Goal: Task Accomplishment & Management: Manage account settings

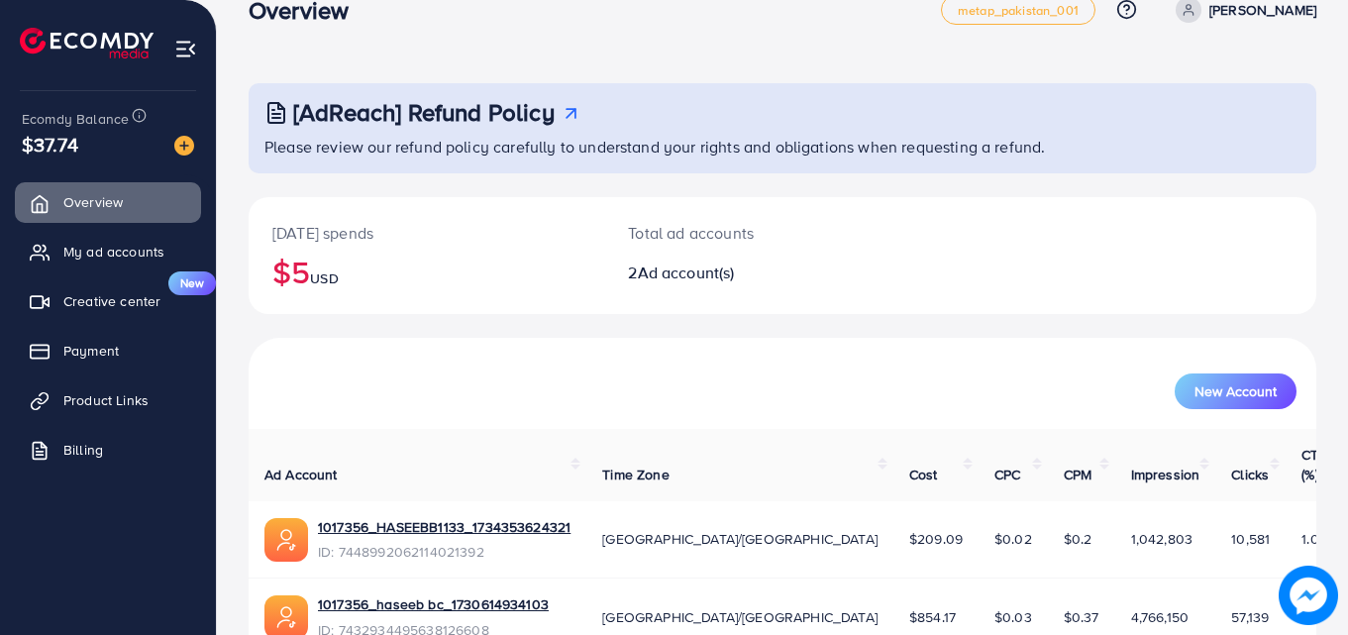
scroll to position [125, 0]
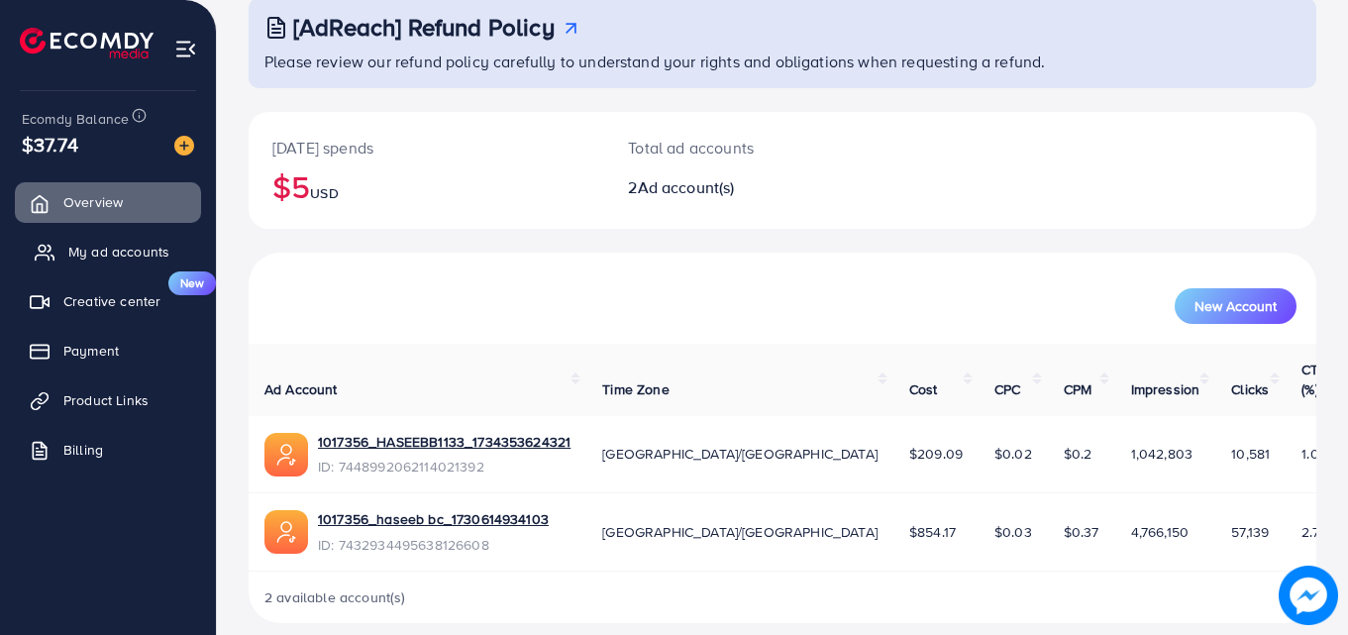
click at [158, 243] on span "My ad accounts" at bounding box center [118, 252] width 101 height 20
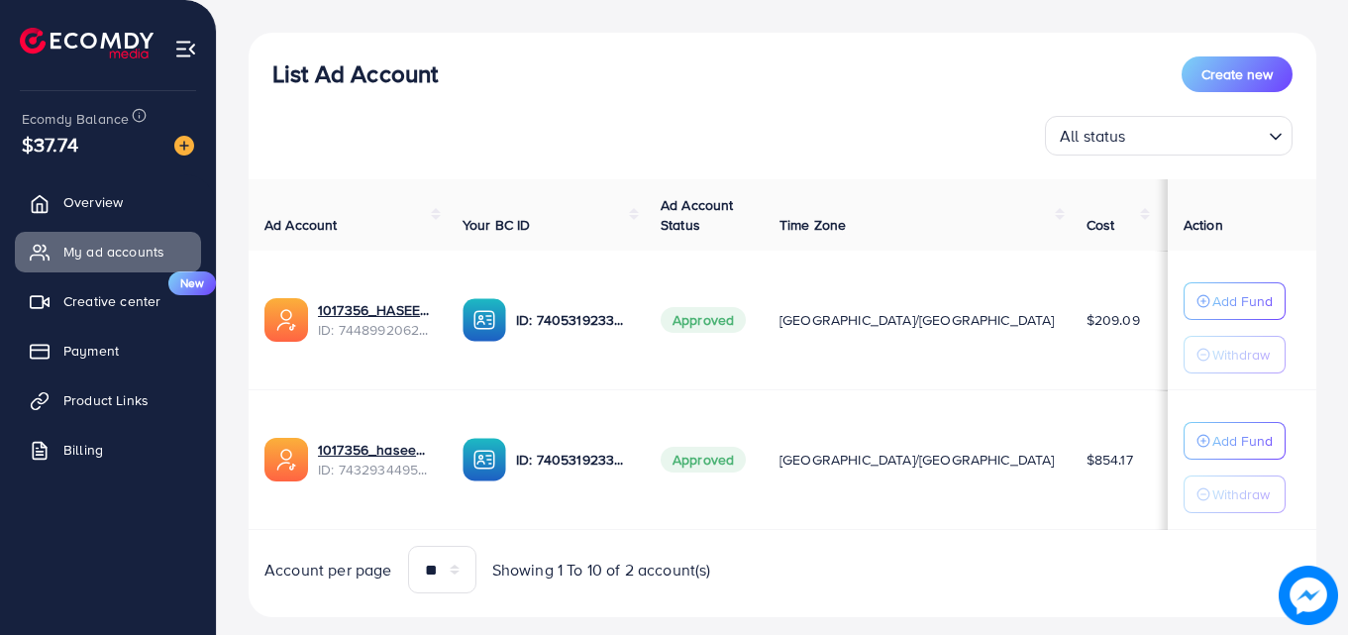
scroll to position [238, 0]
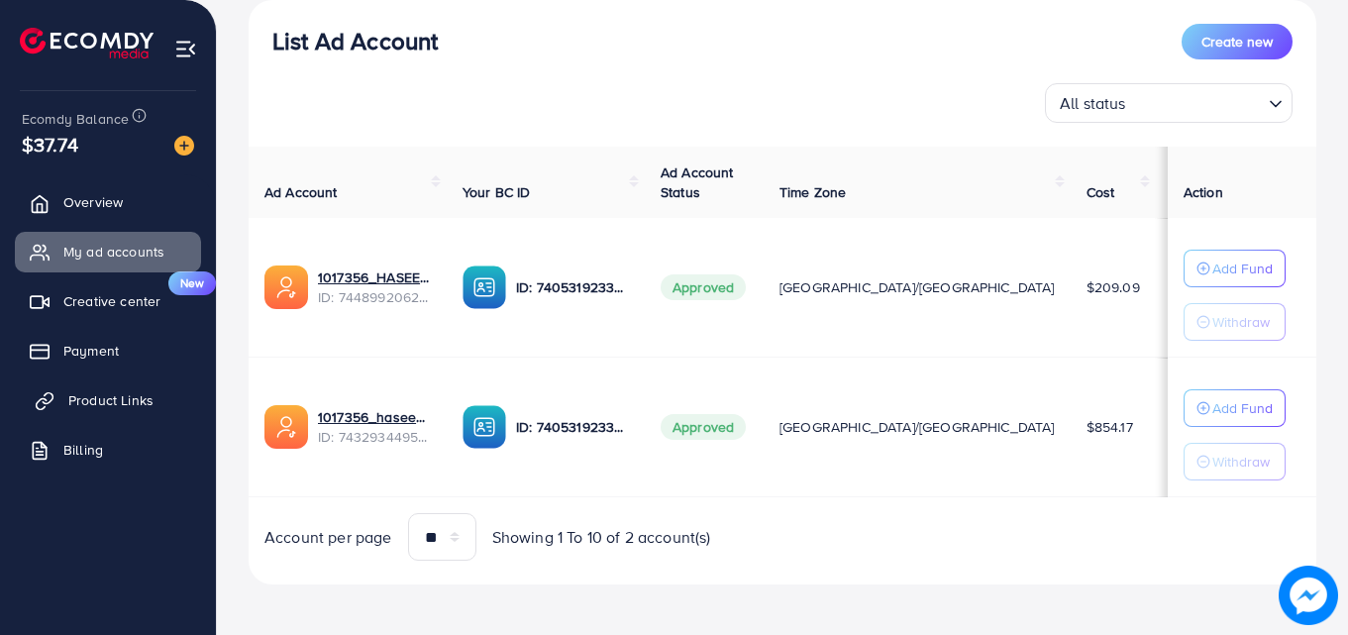
click at [112, 394] on span "Product Links" at bounding box center [110, 400] width 85 height 20
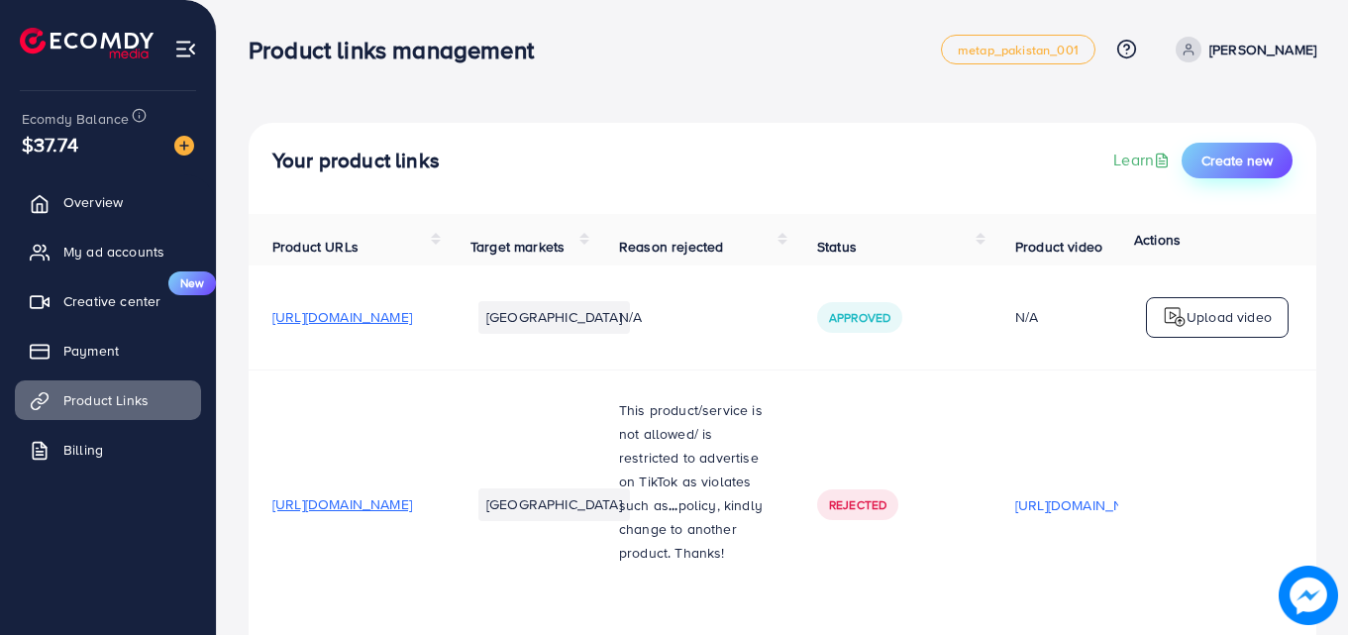
click at [1242, 156] on span "Create new" at bounding box center [1236, 161] width 71 height 20
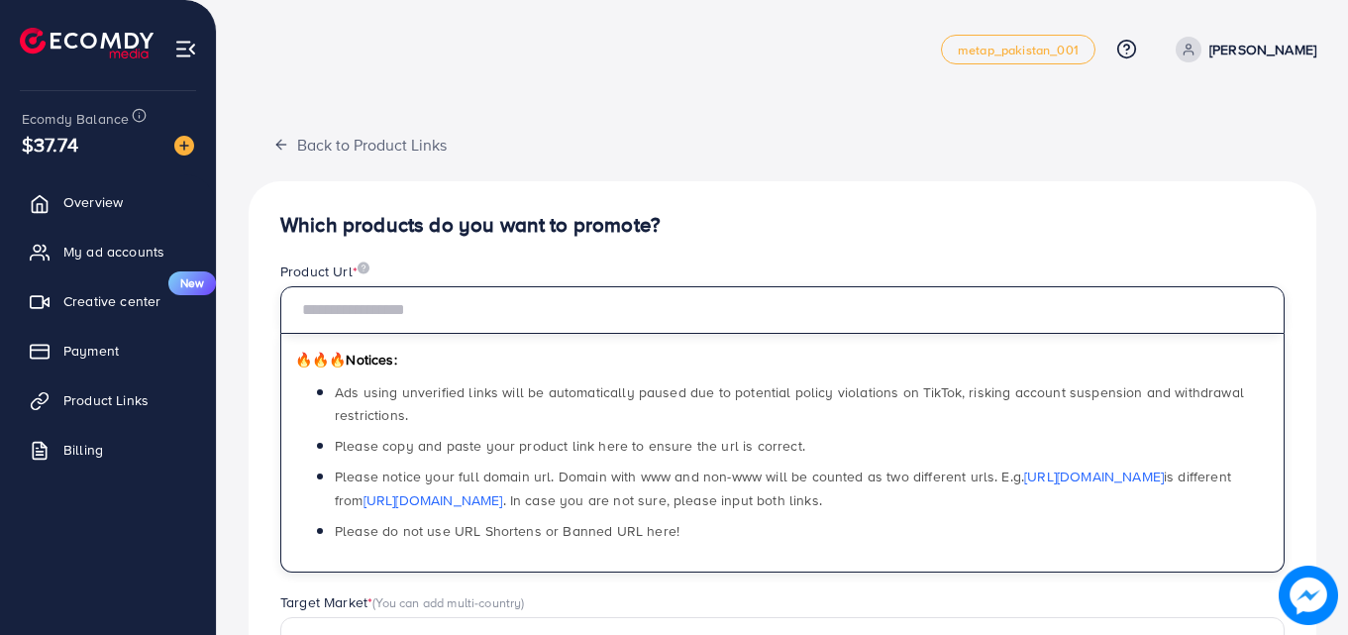
click at [378, 313] on input "text" at bounding box center [782, 310] width 1004 height 48
paste input "**********"
type input "**********"
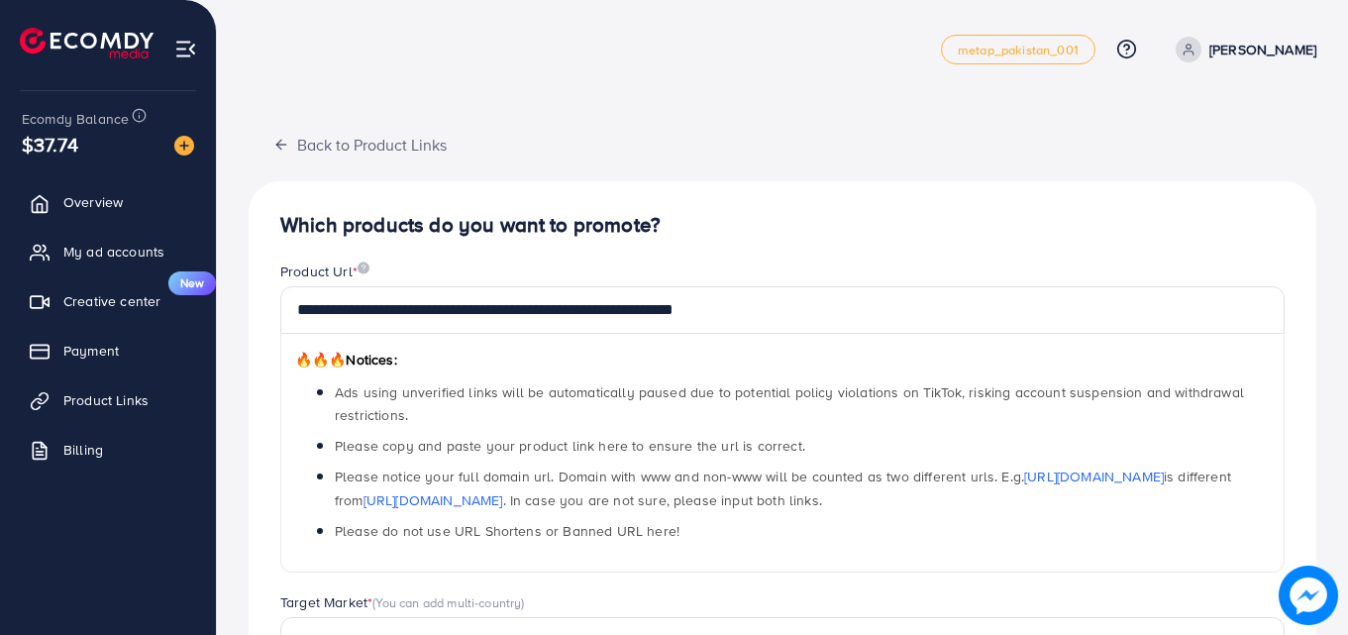
click at [853, 579] on div "**********" at bounding box center [782, 426] width 1036 height 331
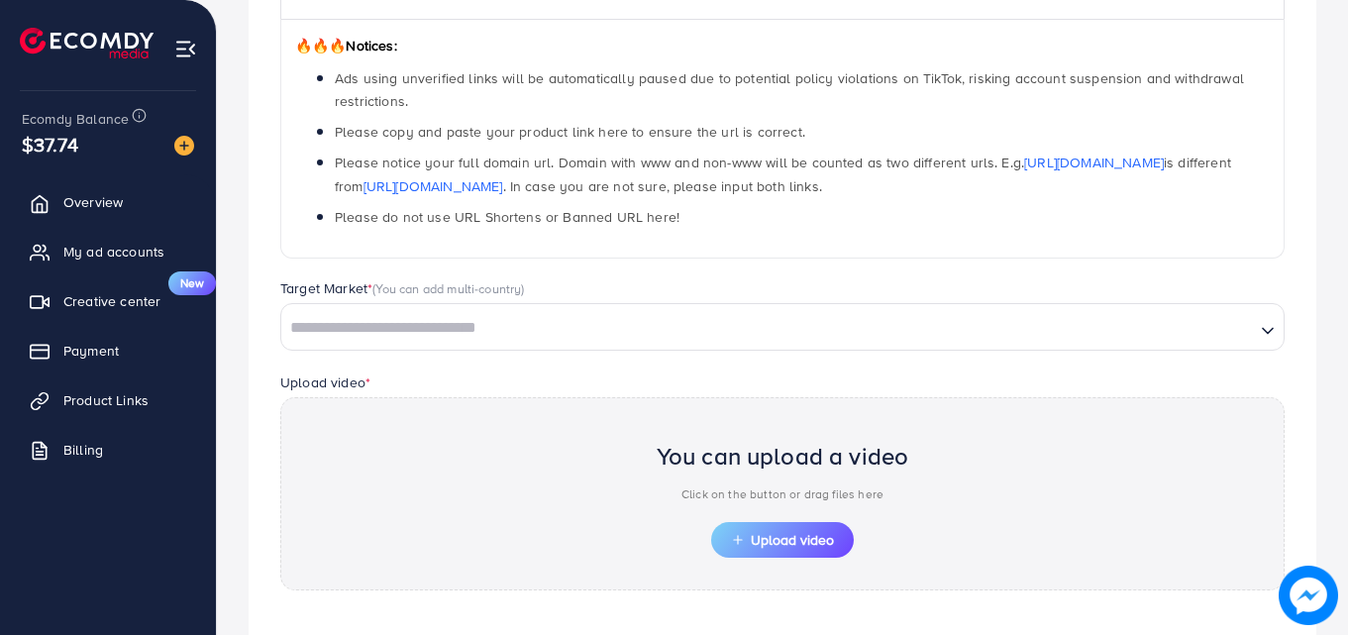
scroll to position [357, 0]
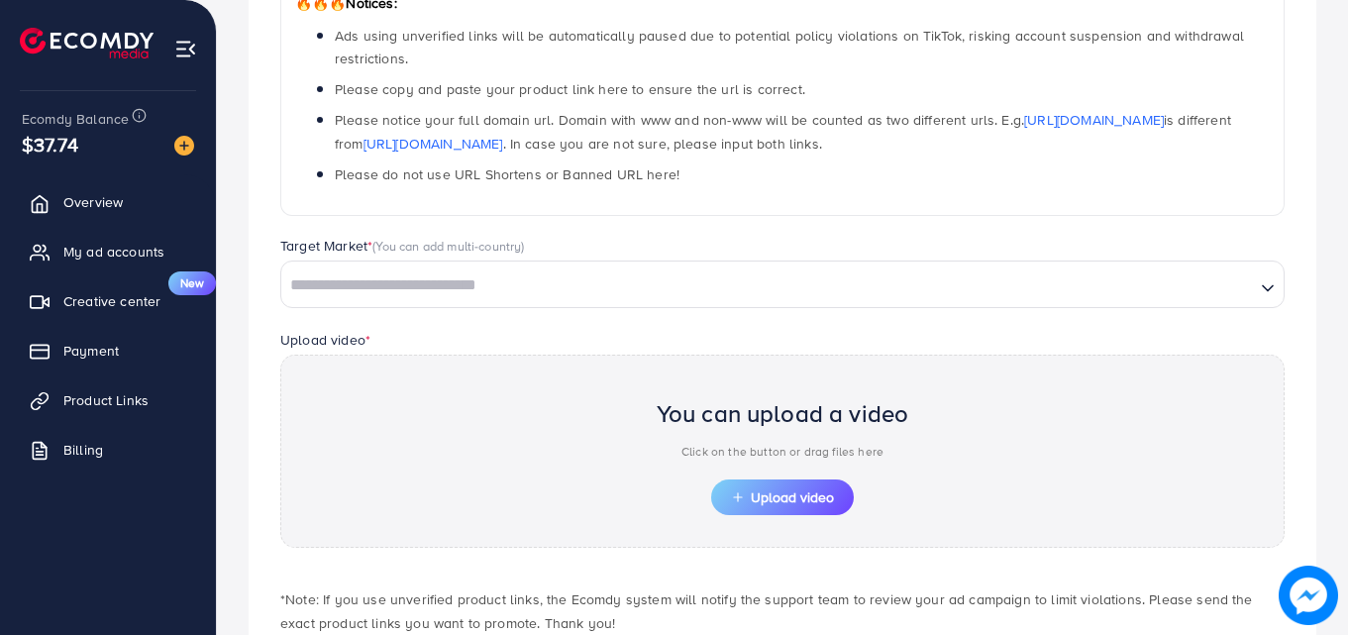
click at [349, 278] on input "Search for option" at bounding box center [768, 285] width 970 height 31
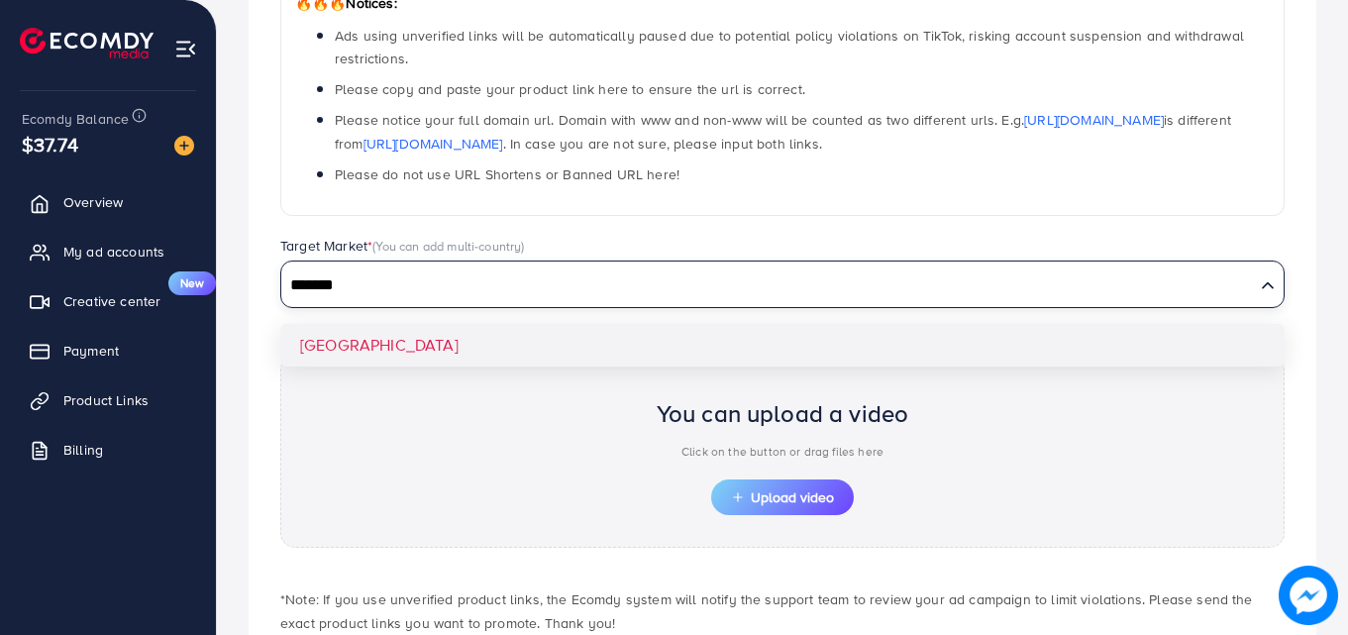
type input "*******"
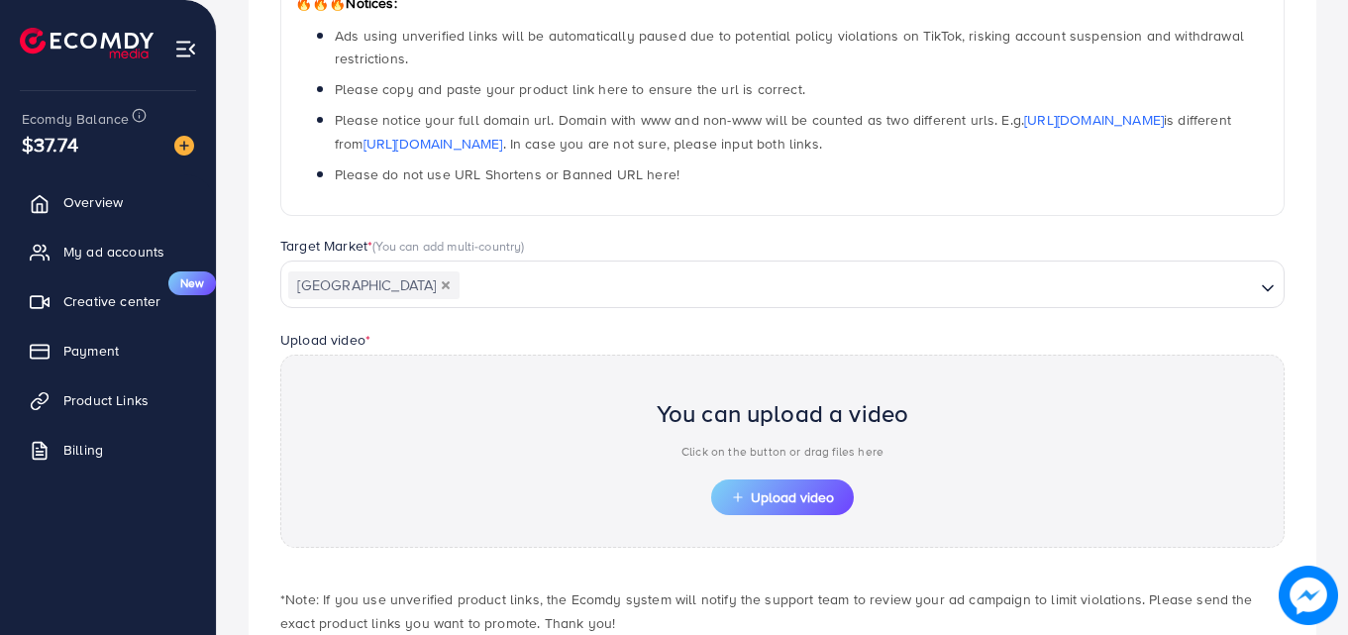
click at [333, 340] on div "**********" at bounding box center [783, 275] width 1068 height 901
click at [739, 491] on icon "button" at bounding box center [738, 497] width 14 height 14
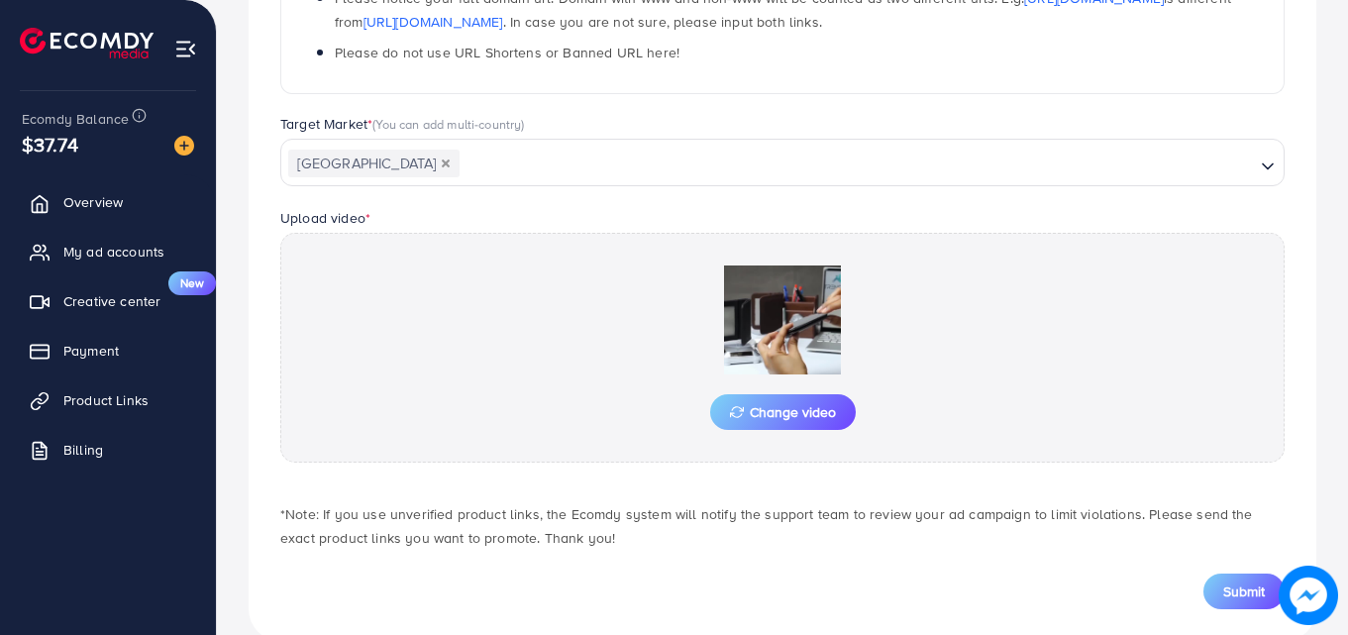
scroll to position [516, 0]
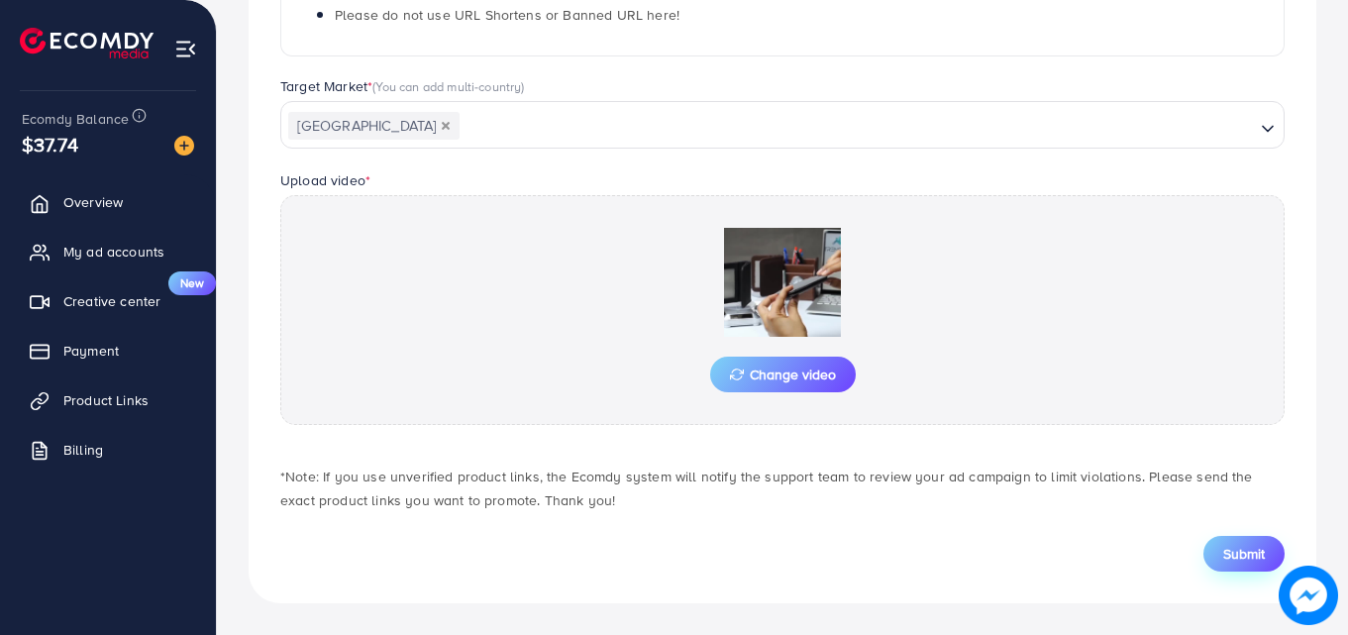
click at [1227, 551] on span "Submit" at bounding box center [1244, 554] width 42 height 20
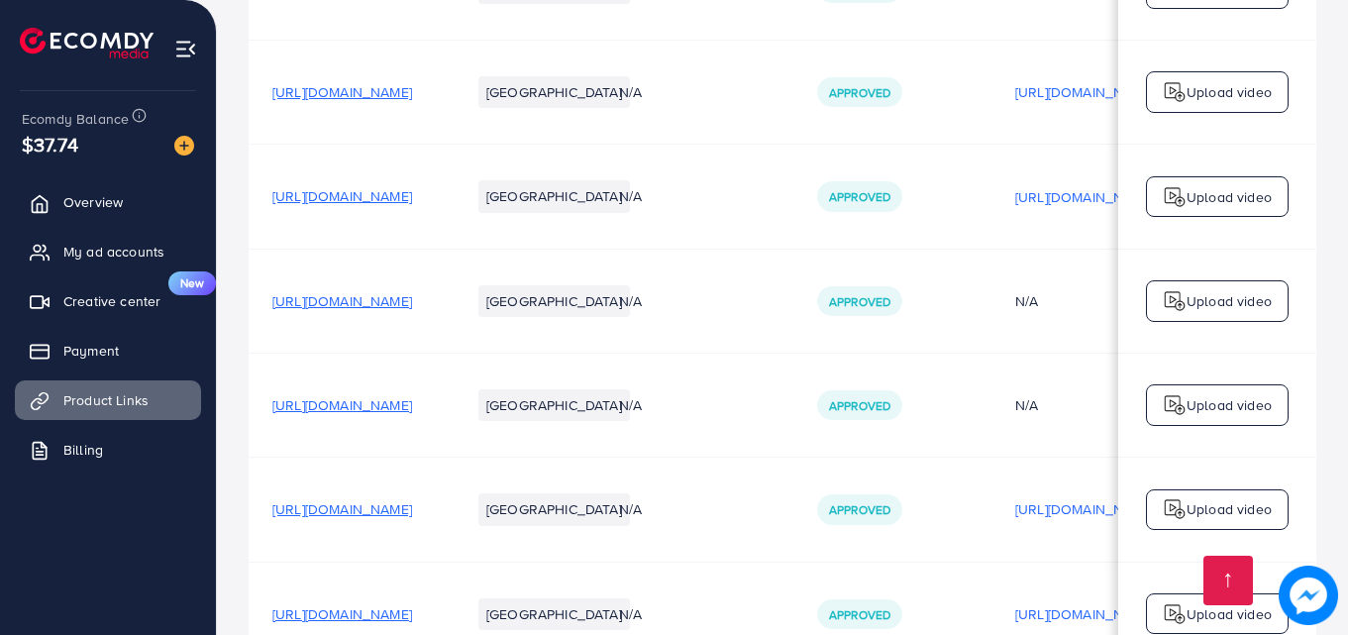
scroll to position [11600, 0]
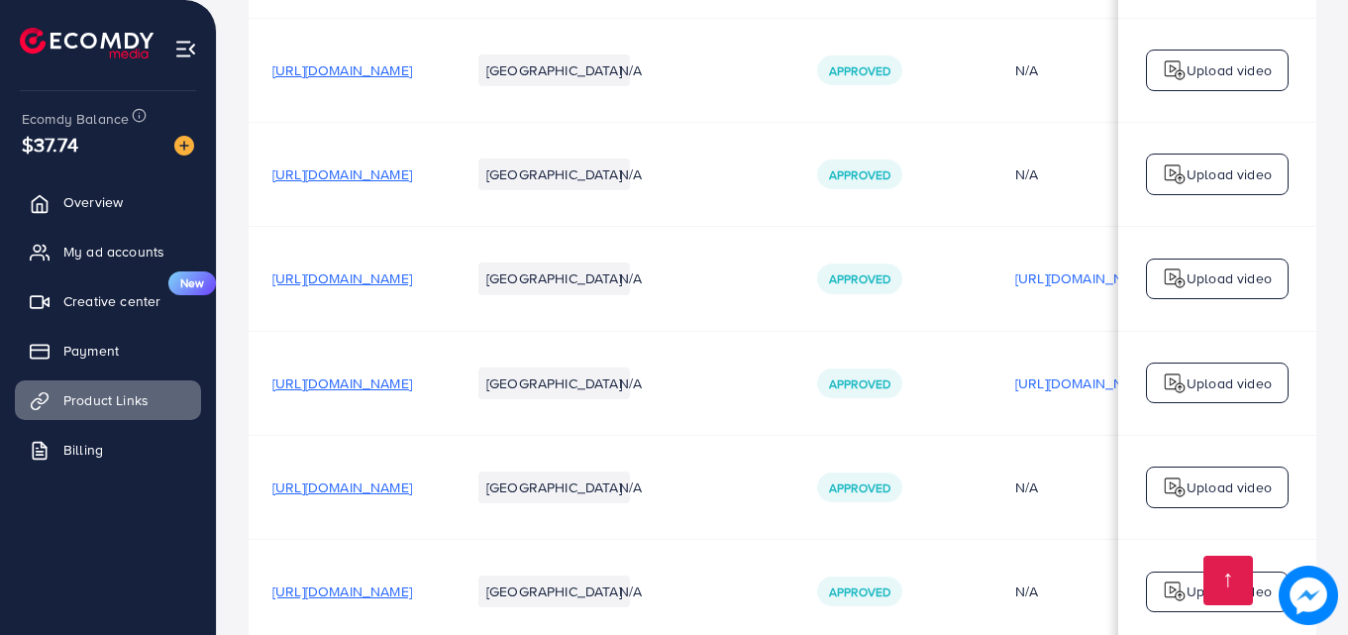
drag, startPoint x: 923, startPoint y: 539, endPoint x: 968, endPoint y: 540, distance: 44.6
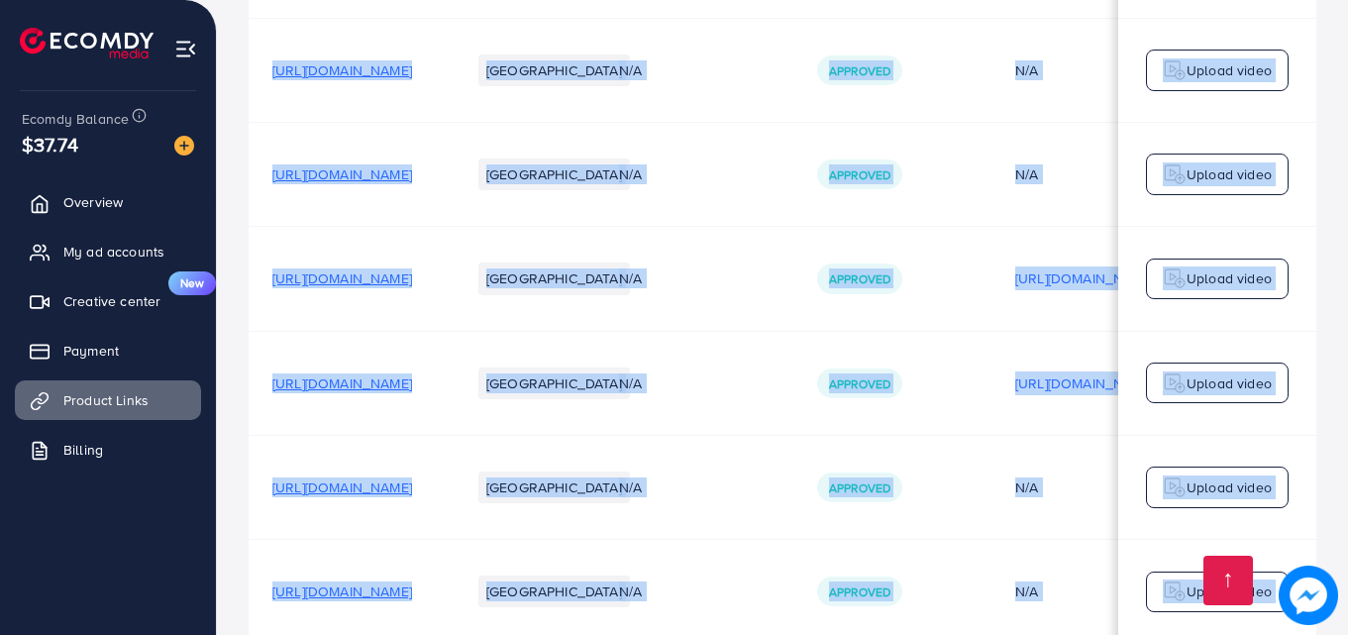
drag, startPoint x: 917, startPoint y: 546, endPoint x: 965, endPoint y: 540, distance: 47.9
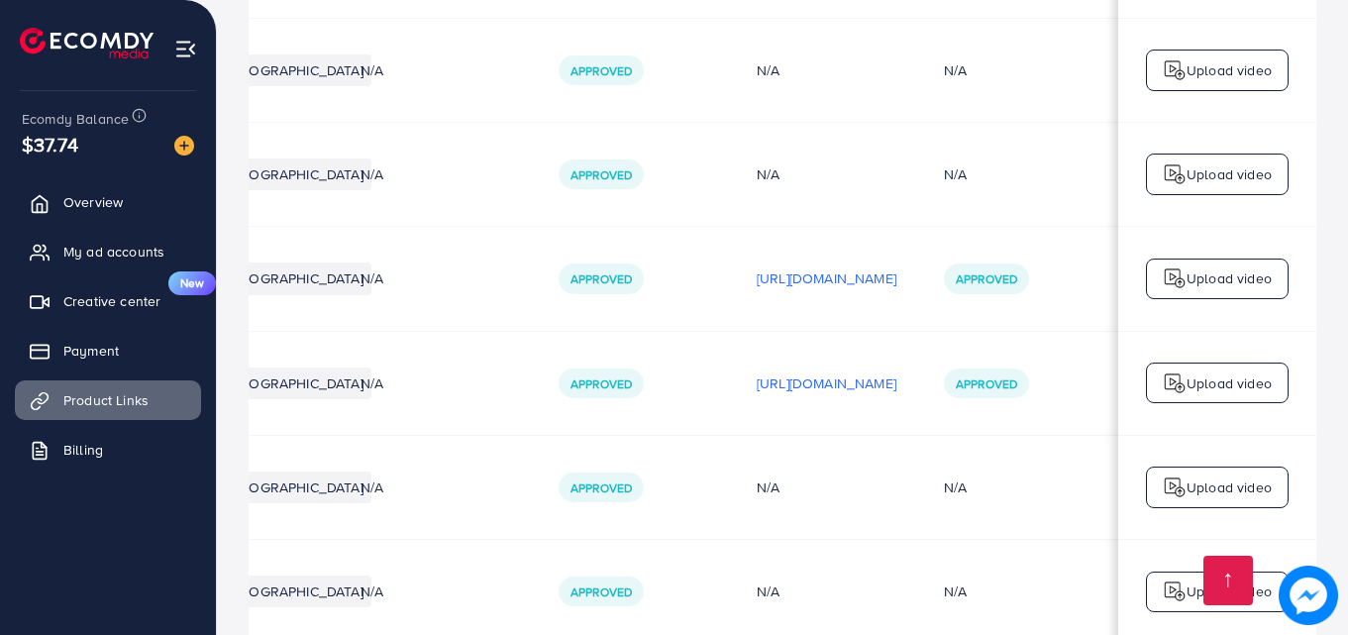
scroll to position [0, 0]
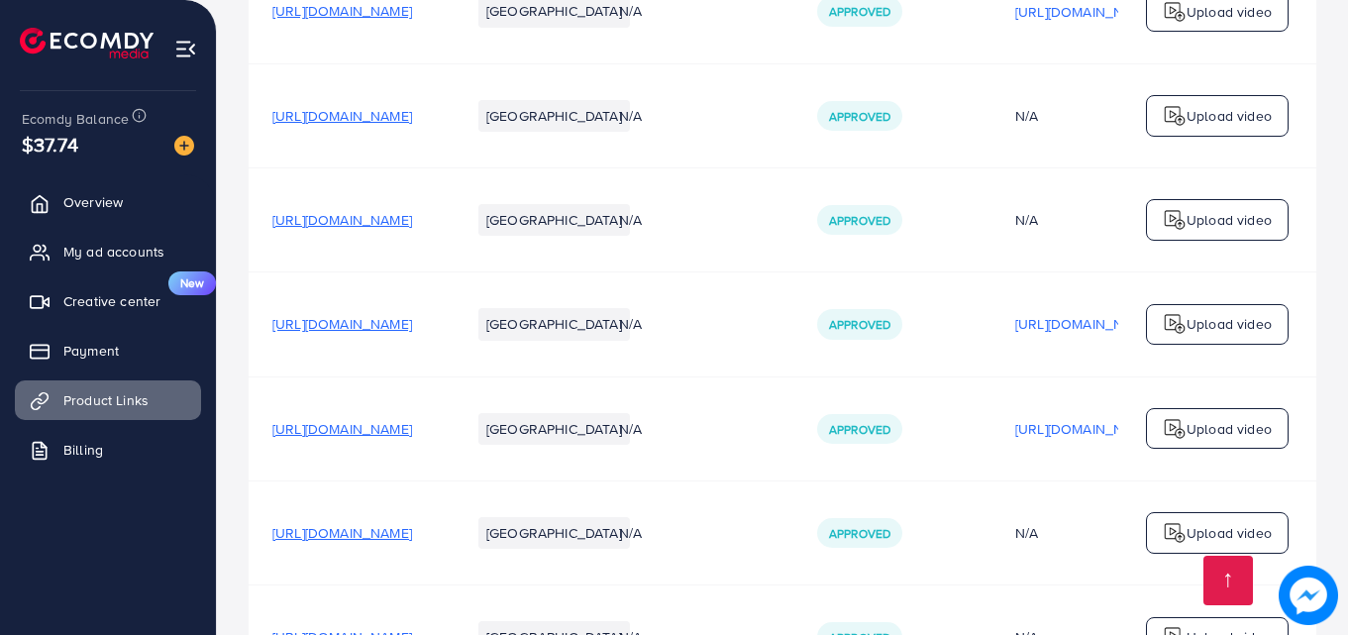
scroll to position [11600, 0]
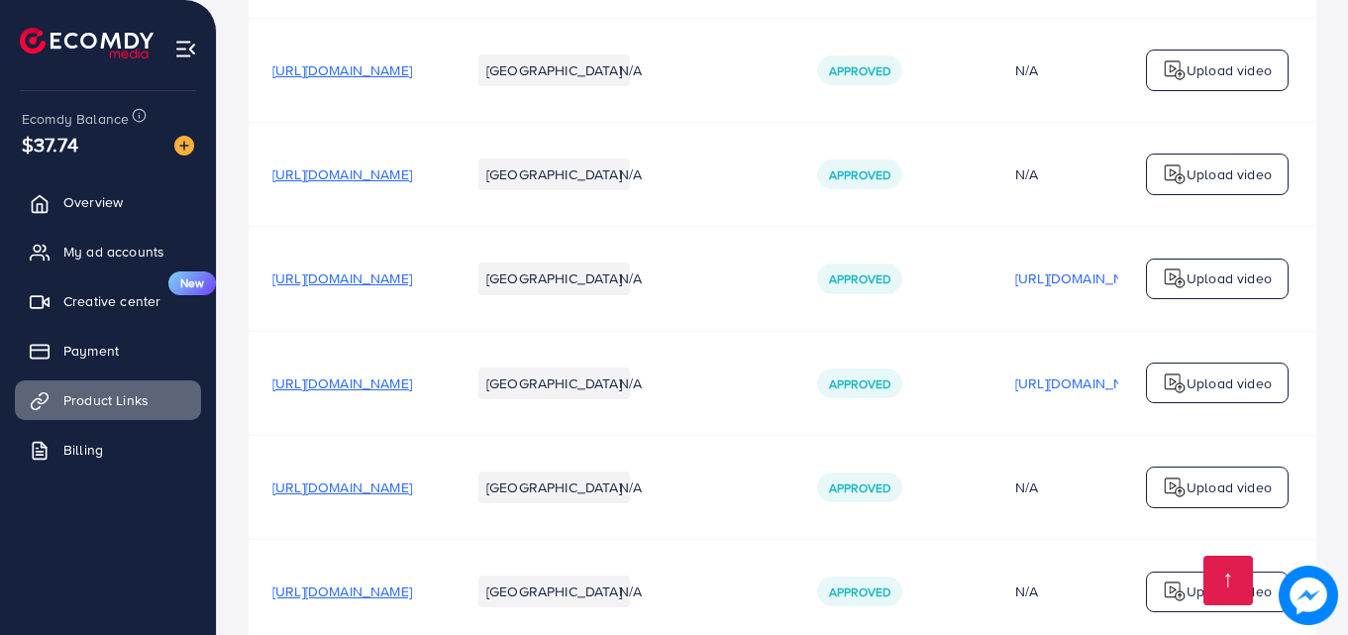
drag, startPoint x: 922, startPoint y: 535, endPoint x: 974, endPoint y: 546, distance: 52.6
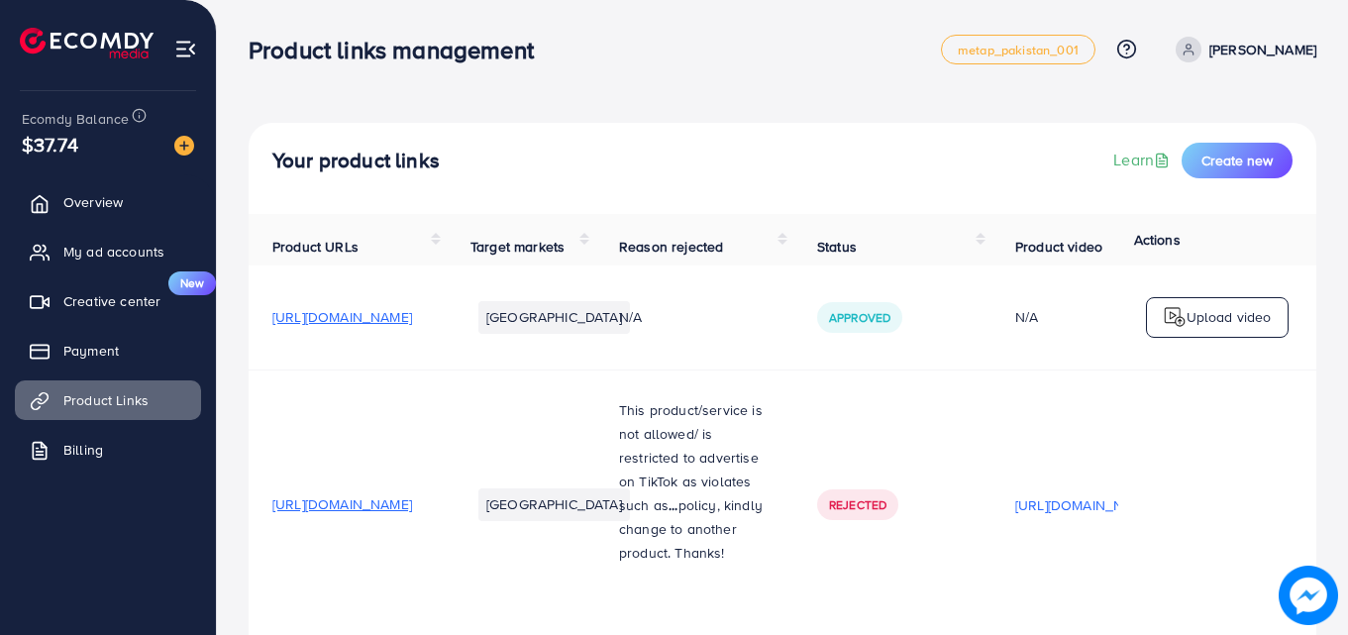
click at [1176, 319] on img at bounding box center [1175, 317] width 24 height 24
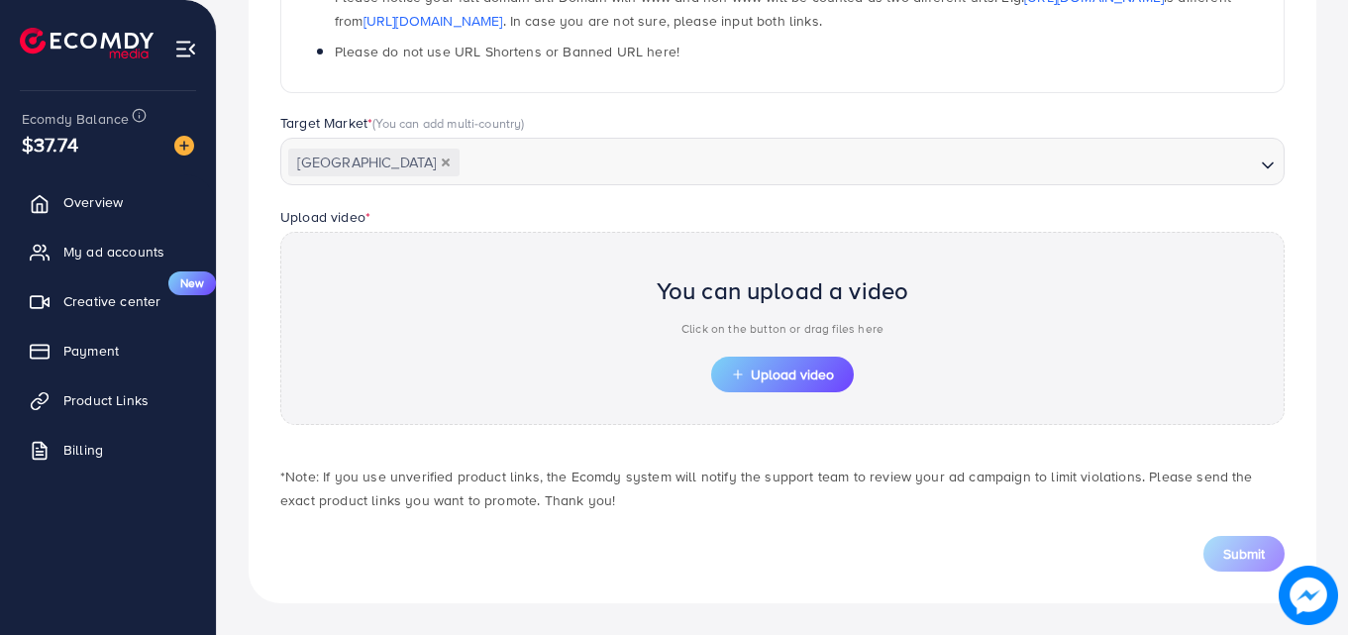
click at [857, 322] on p "Click on the button or drag files here" at bounding box center [783, 329] width 253 height 24
click at [147, 390] on span "Product Links" at bounding box center [110, 400] width 85 height 20
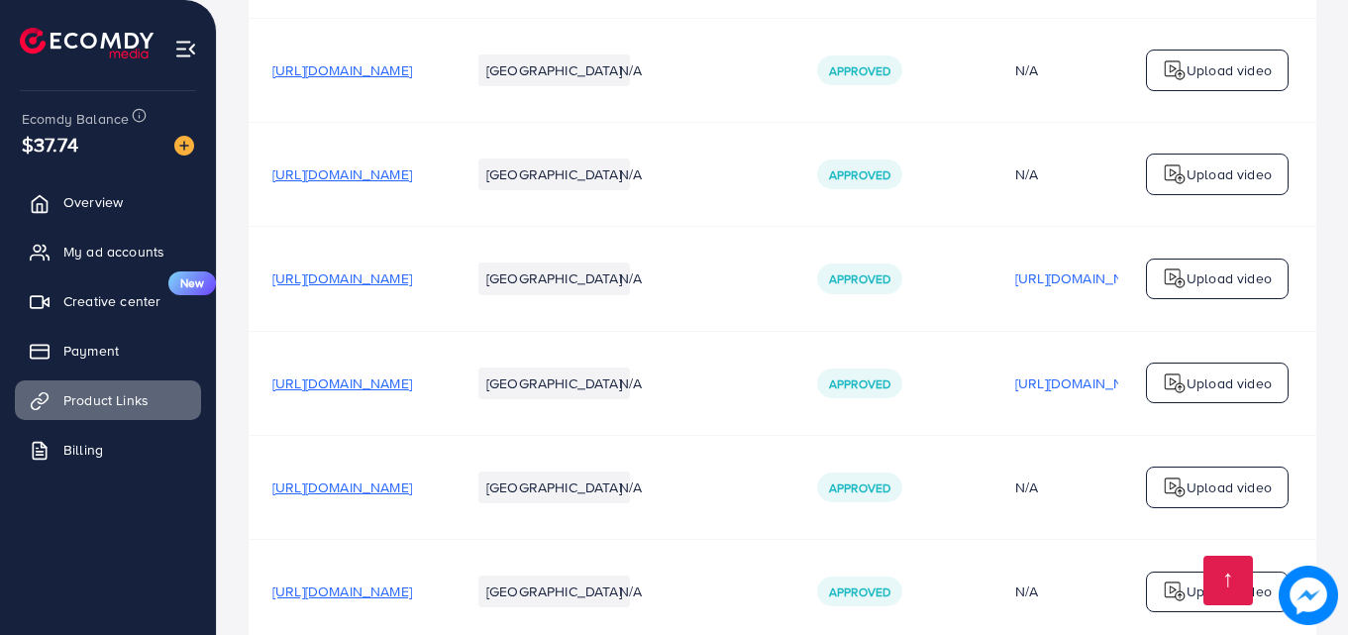
scroll to position [0, 600]
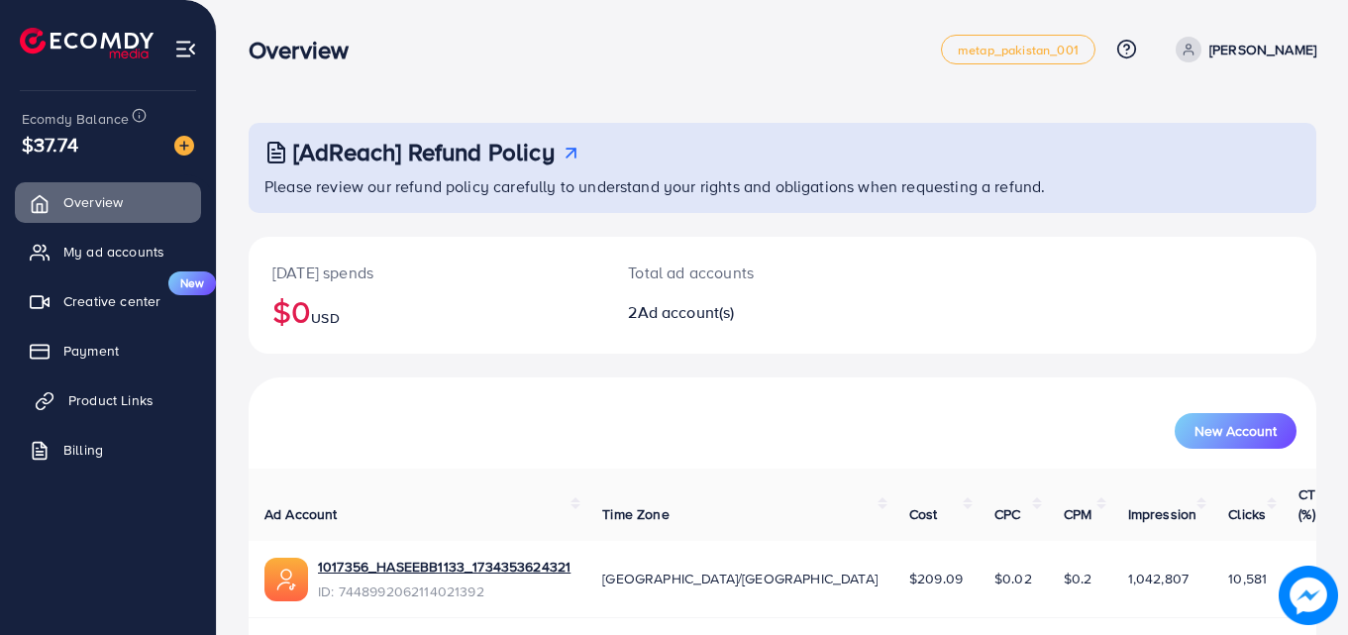
click at [123, 398] on span "Product Links" at bounding box center [110, 400] width 85 height 20
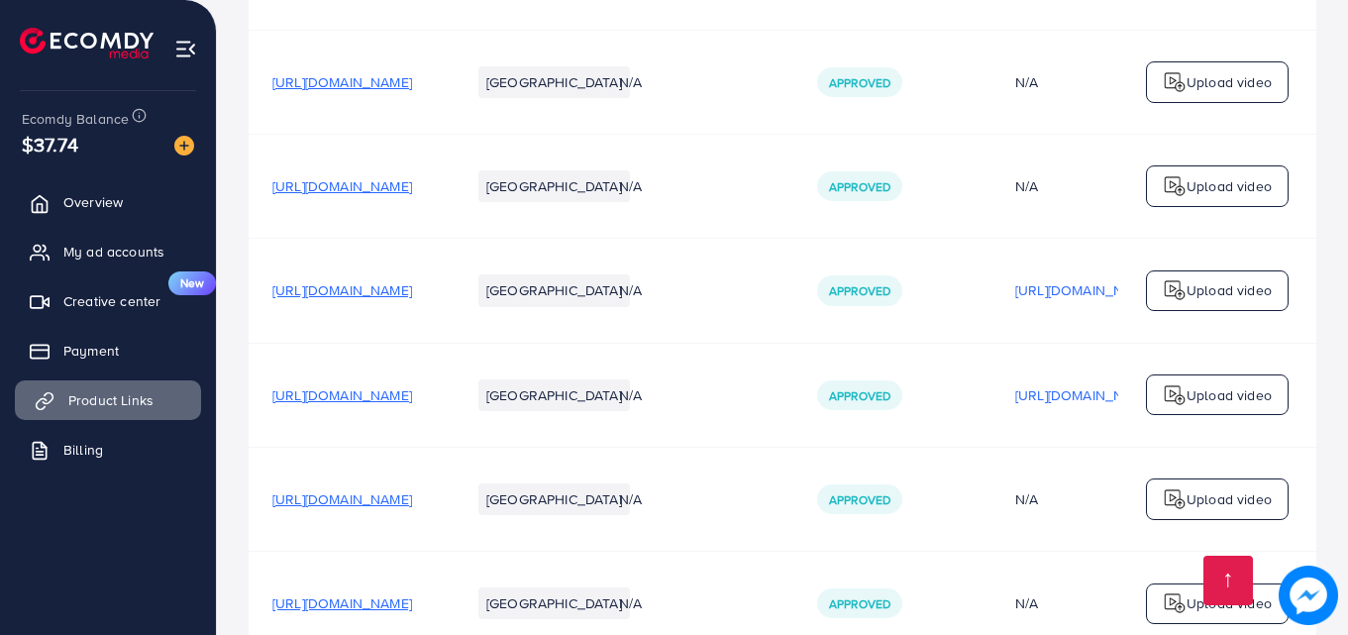
scroll to position [11600, 0]
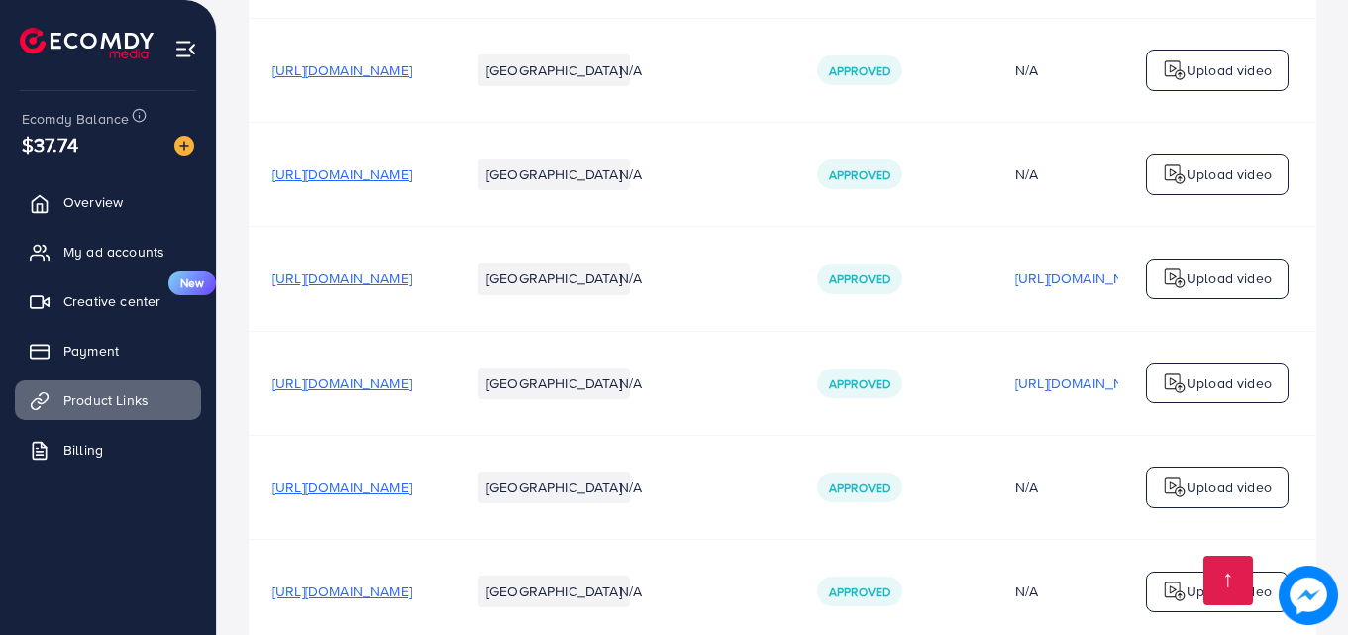
drag, startPoint x: 1083, startPoint y: 528, endPoint x: 1084, endPoint y: 542, distance: 13.9
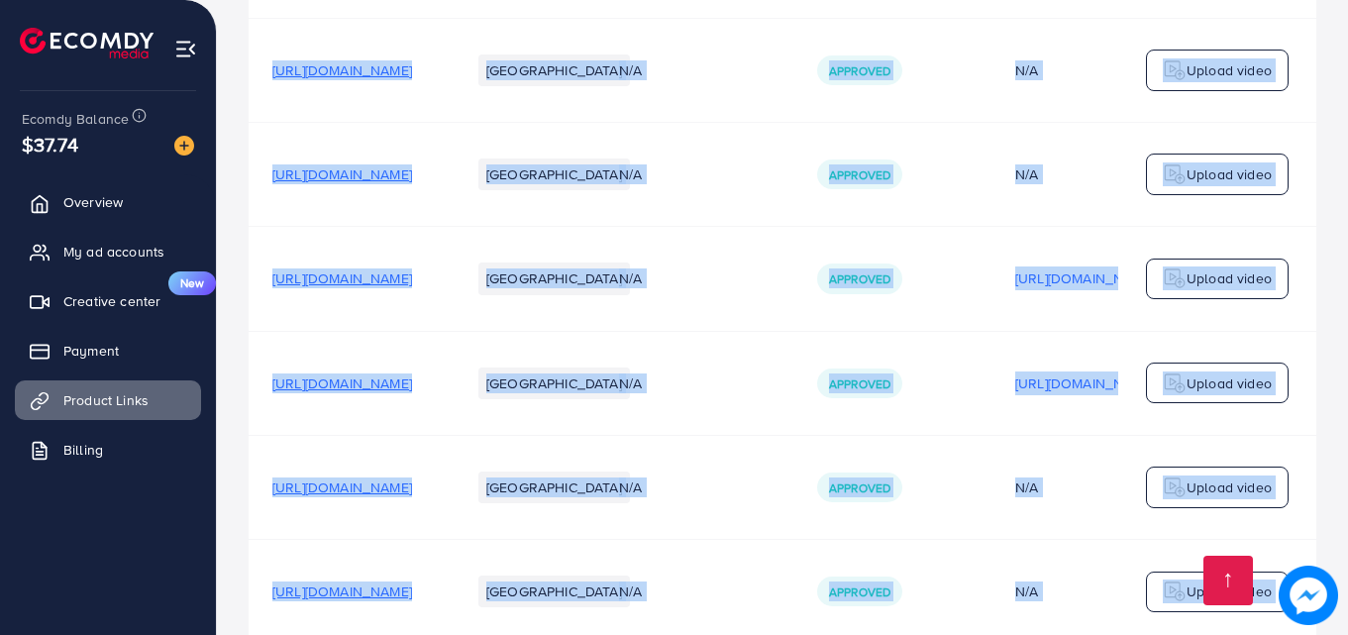
scroll to position [0, 600]
